Goal: Communication & Community: Answer question/provide support

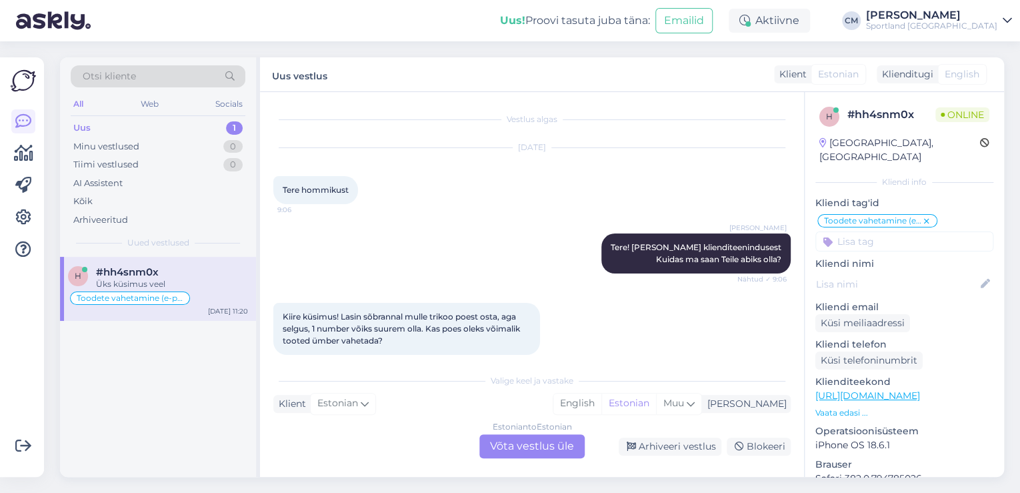
scroll to position [451, 0]
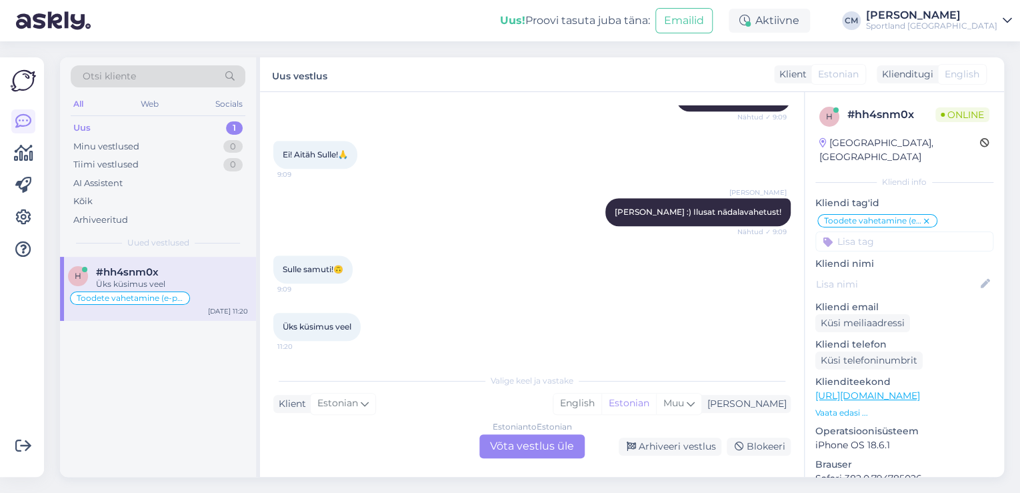
click at [527, 453] on div "Estonian to Estonian Võta vestlus üle" at bounding box center [531, 446] width 105 height 24
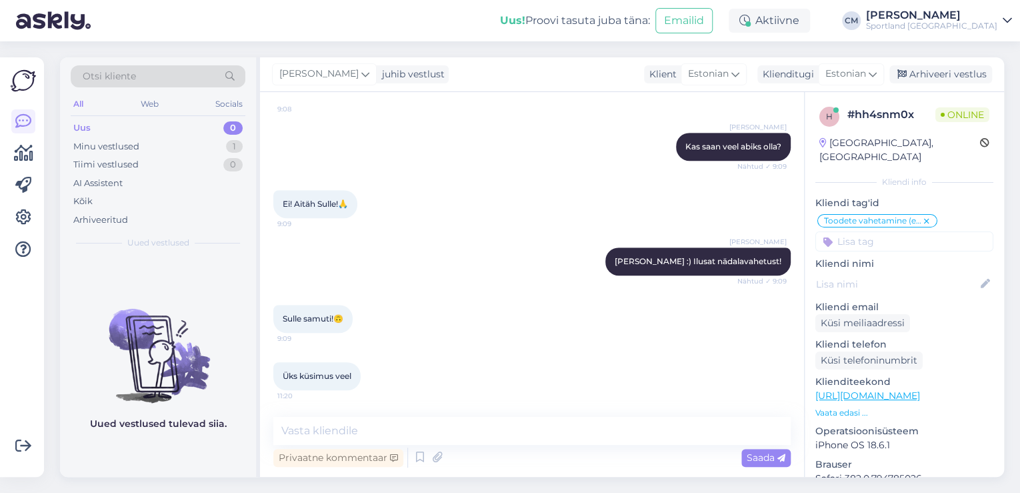
scroll to position [401, 0]
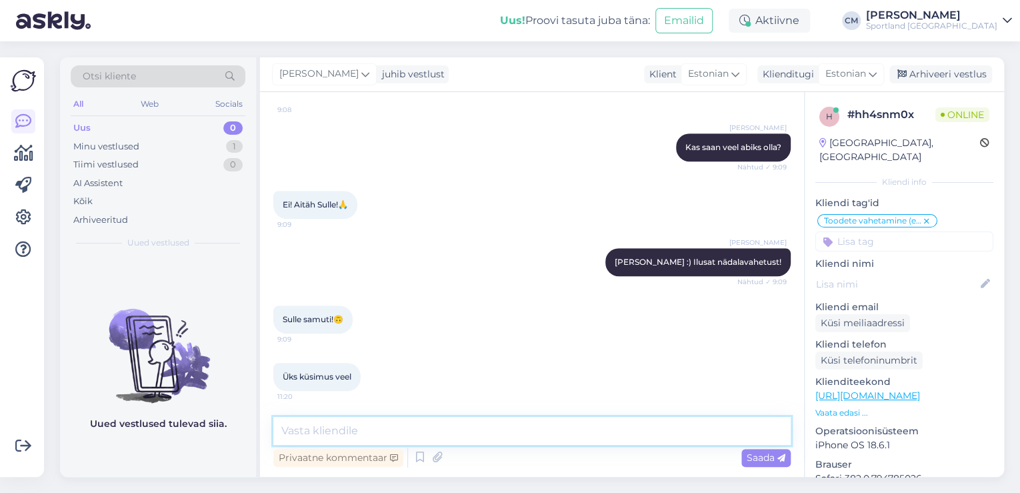
click at [471, 437] on textarea at bounding box center [531, 431] width 517 height 28
type textarea "t"
type textarea "Tere!"
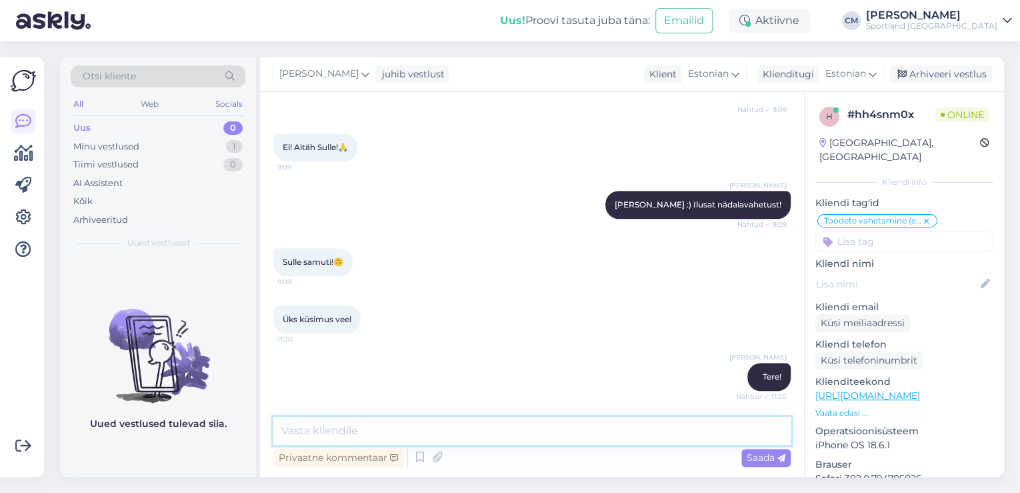
click at [622, 429] on textarea at bounding box center [531, 431] width 517 height 28
type textarea "Kuidas saan aidata?"
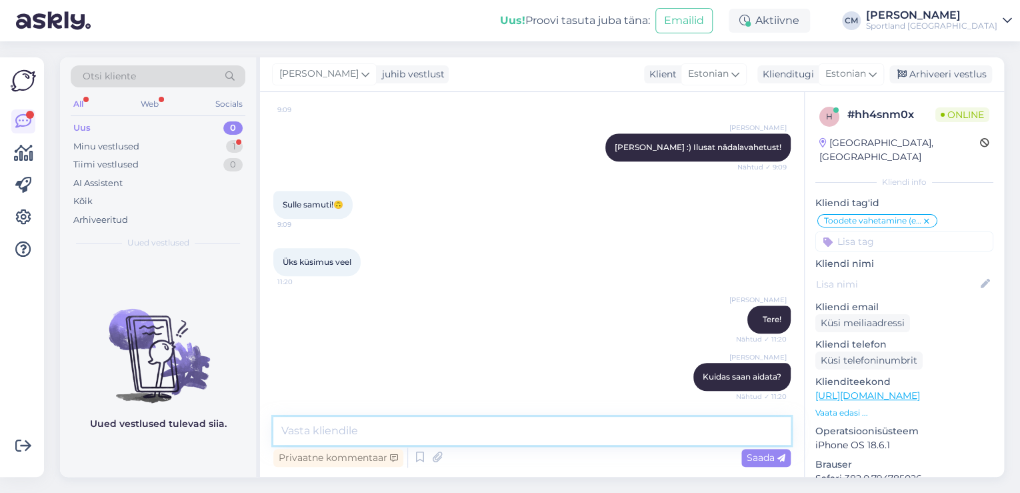
scroll to position [585, 0]
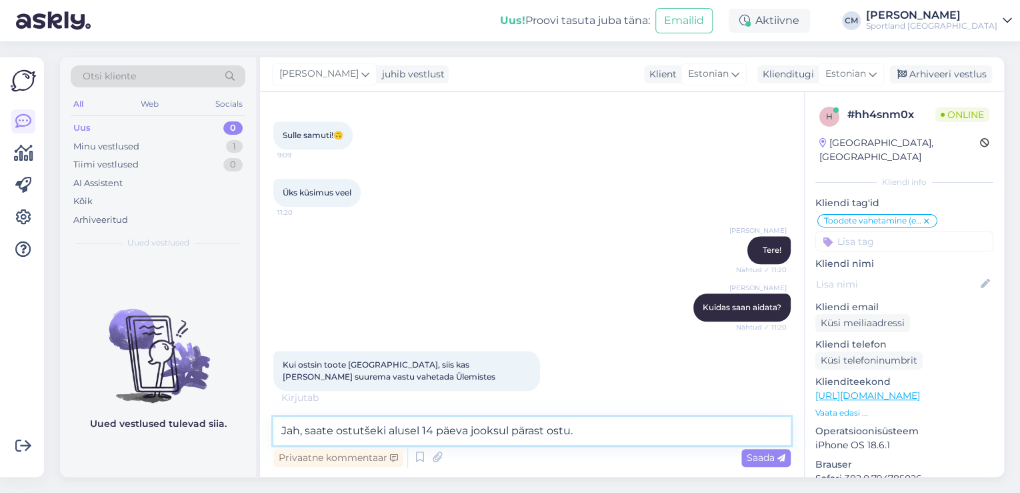
type textarea "Jah, saate ostutšeki alusel 14 päeva jooksul pärast ostu."
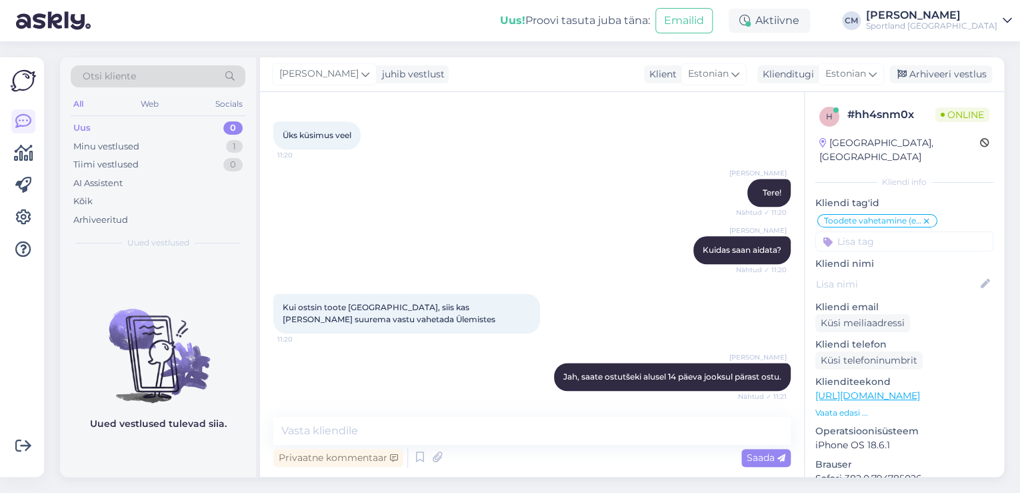
scroll to position [700, 0]
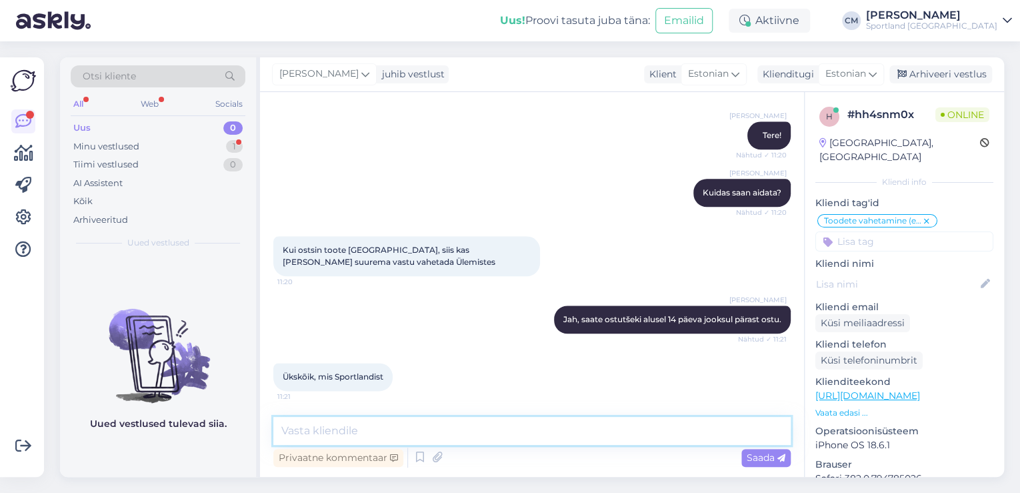
click at [525, 443] on textarea at bounding box center [531, 431] width 517 height 28
type textarea "Jah"
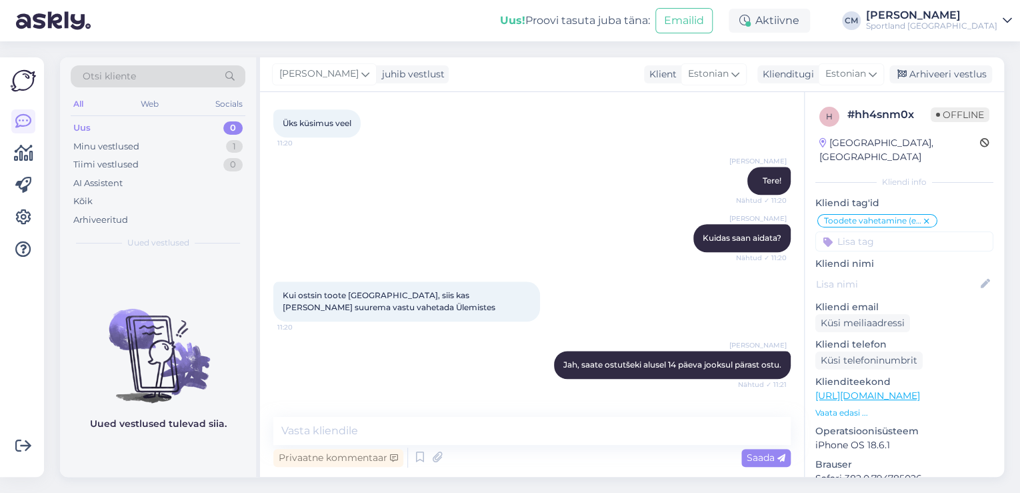
scroll to position [757, 0]
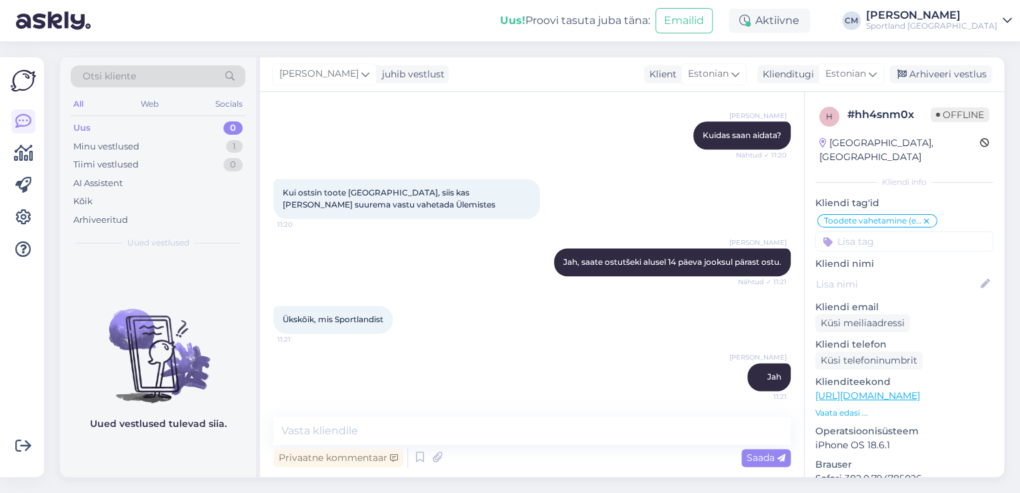
click at [932, 56] on div "Otsi kliente All Web Socials Uus 0 Minu vestlused 1 Tiimi vestlused 0 AI Assist…" at bounding box center [536, 266] width 968 height 451
click at [928, 73] on div "Arhiveeri vestlus" at bounding box center [941, 74] width 103 height 18
